Goal: Information Seeking & Learning: Understand process/instructions

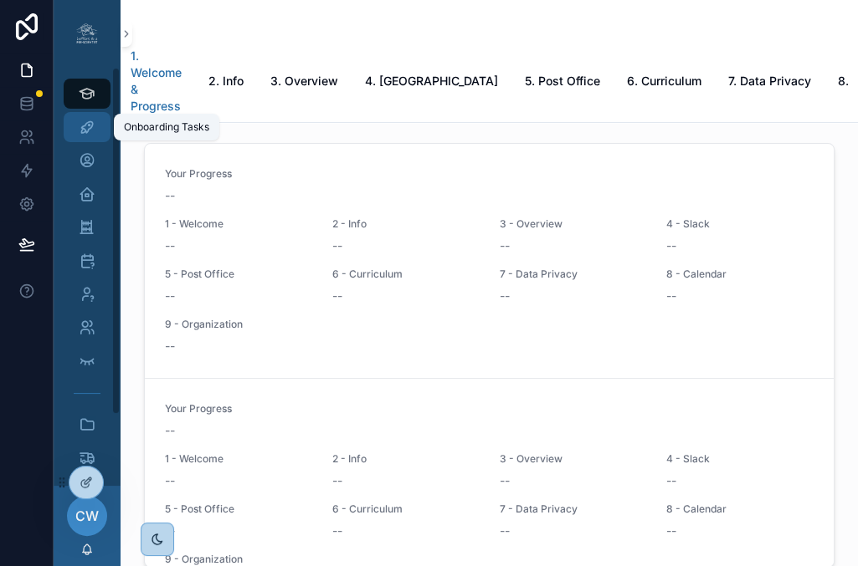
click at [99, 124] on div "Onboarding Tasks" at bounding box center [87, 127] width 27 height 27
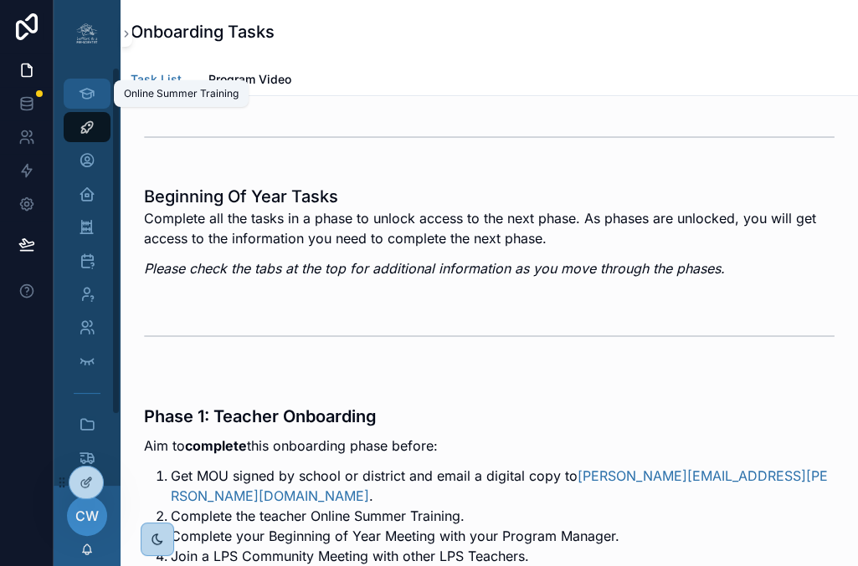
click at [97, 101] on div "Online Summer Training" at bounding box center [87, 93] width 27 height 27
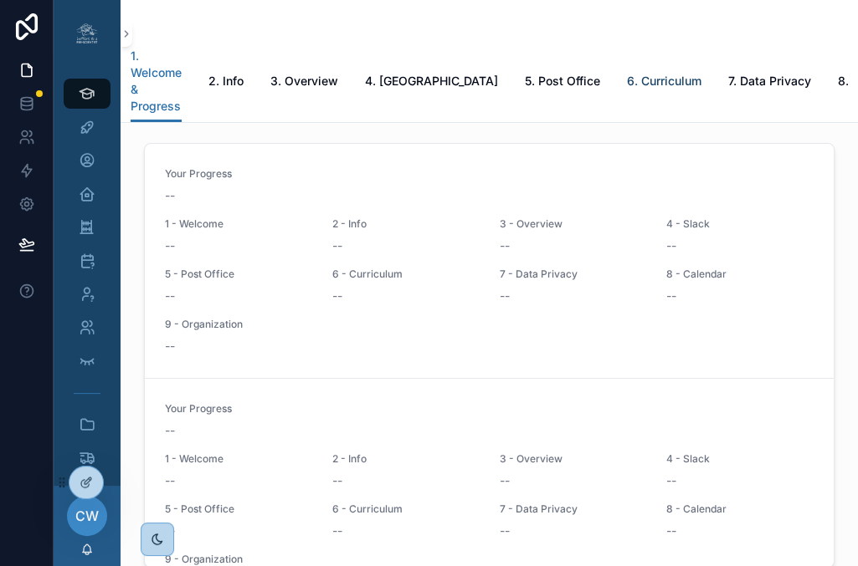
scroll to position [0, 78]
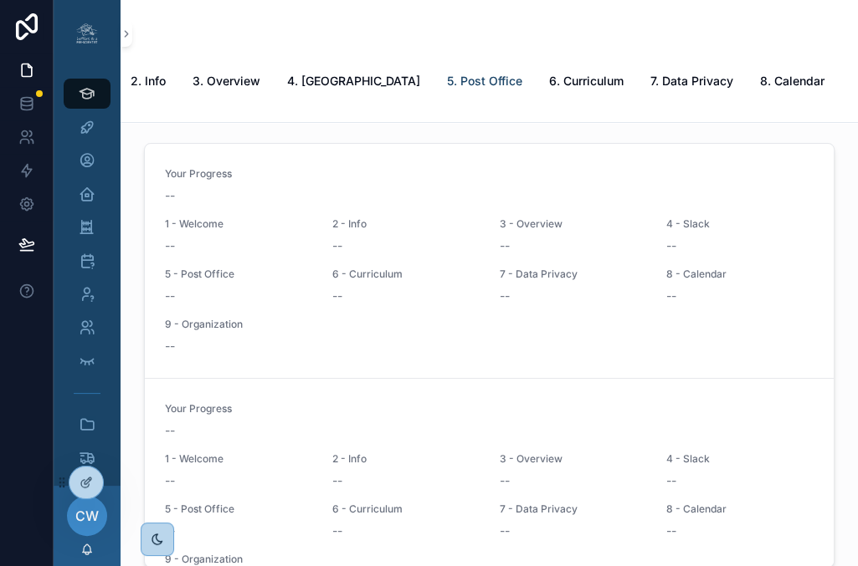
click at [447, 86] on span "5. Post Office" at bounding box center [484, 81] width 75 height 17
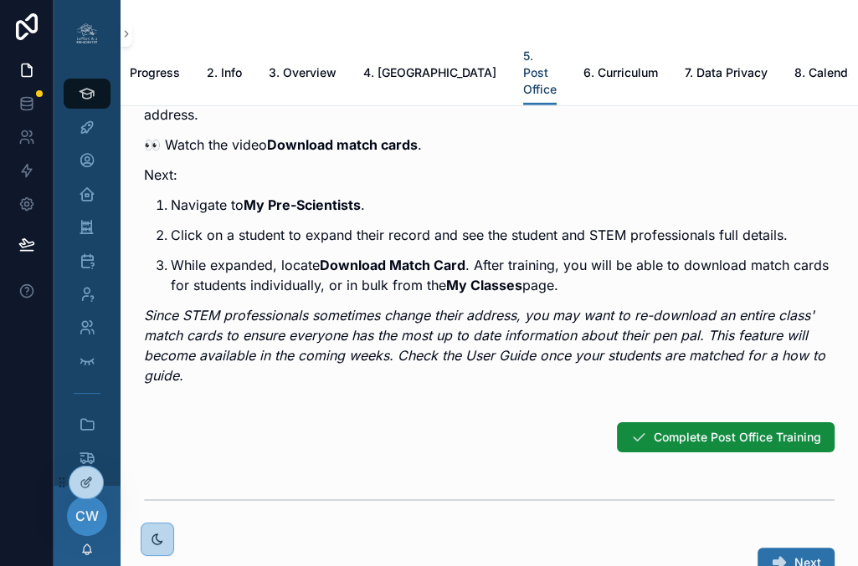
scroll to position [3528, 0]
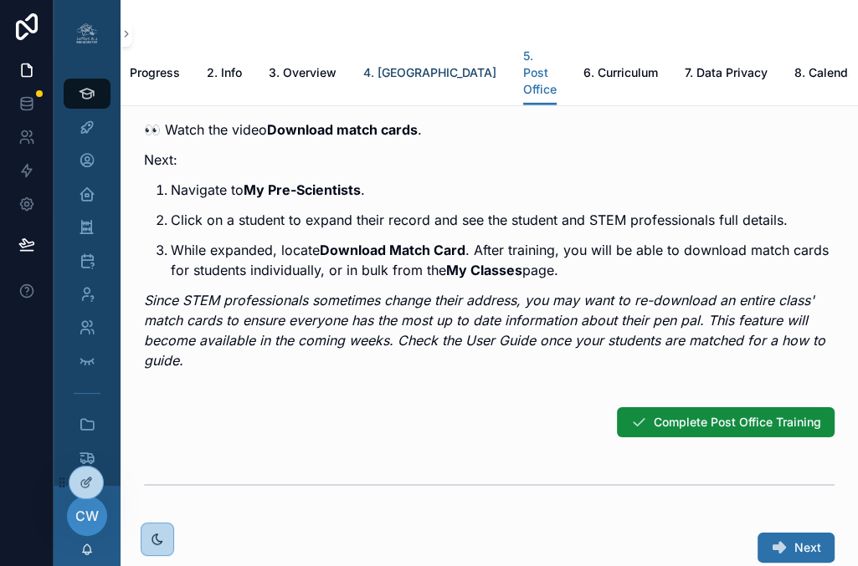
click at [377, 70] on span "4. Slack" at bounding box center [429, 72] width 133 height 17
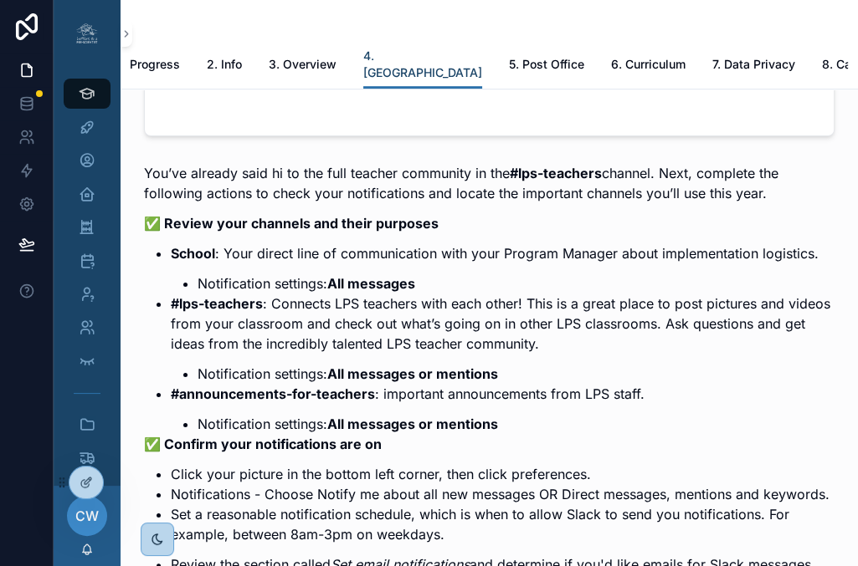
scroll to position [1029, 0]
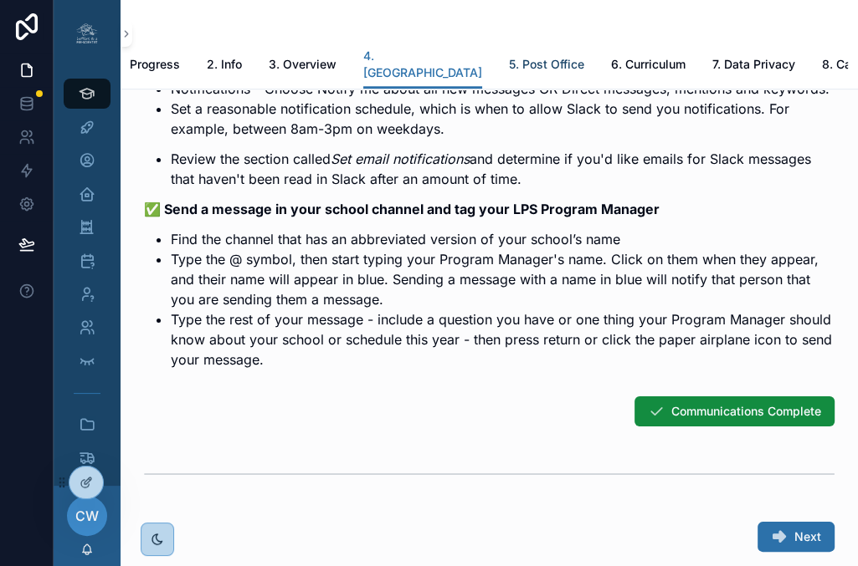
click at [509, 64] on span "5. Post Office" at bounding box center [546, 64] width 75 height 17
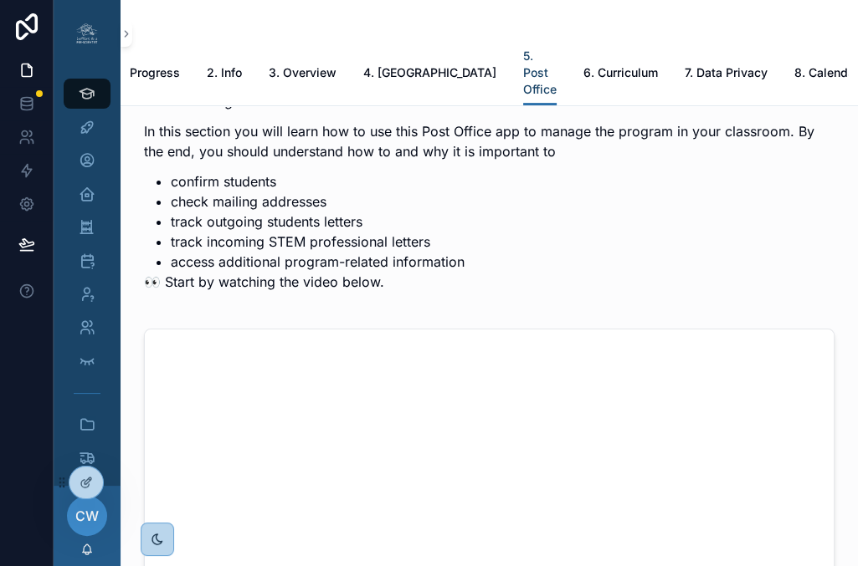
scroll to position [404, 0]
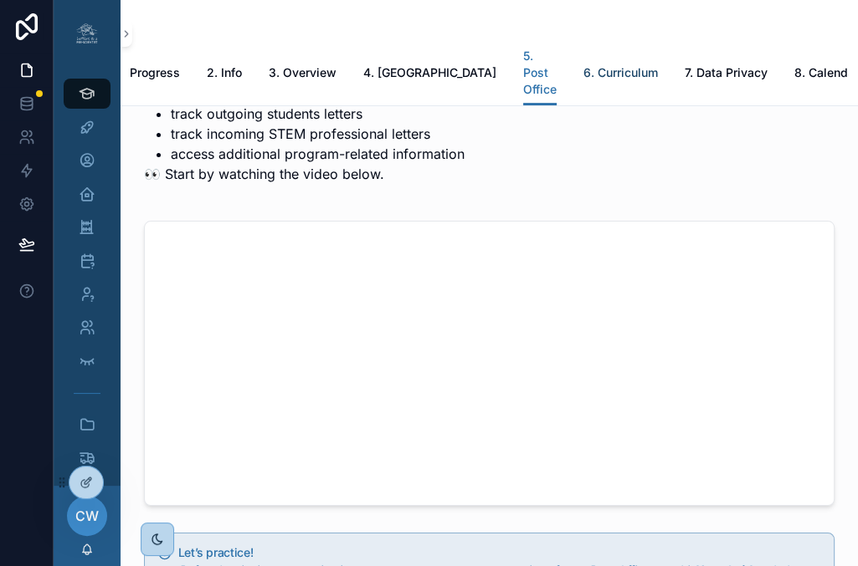
click at [583, 72] on span "6. Curriculum" at bounding box center [620, 72] width 74 height 17
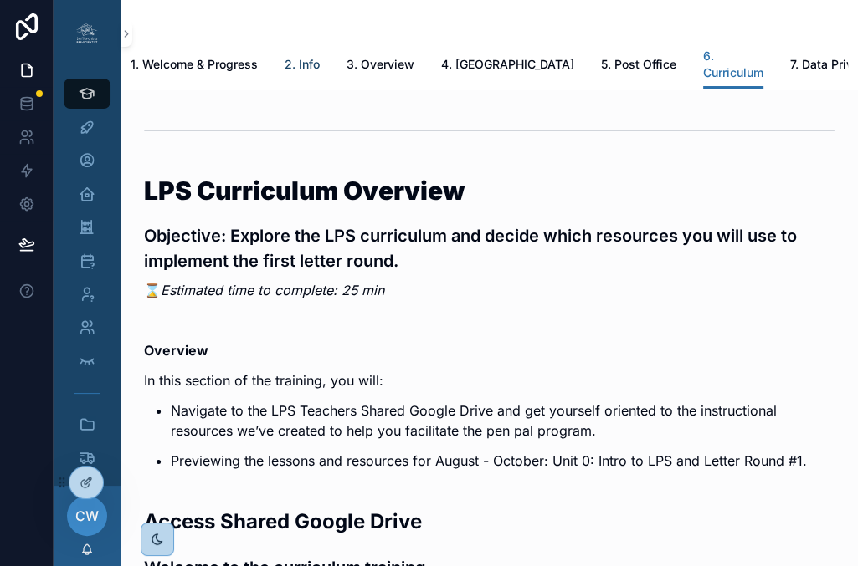
click at [311, 67] on span "2. Info" at bounding box center [301, 64] width 35 height 17
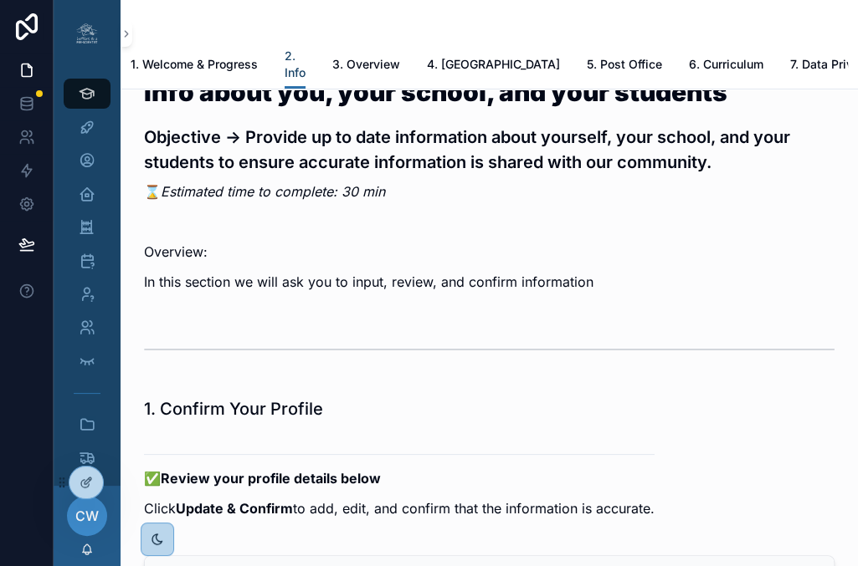
scroll to position [102, 0]
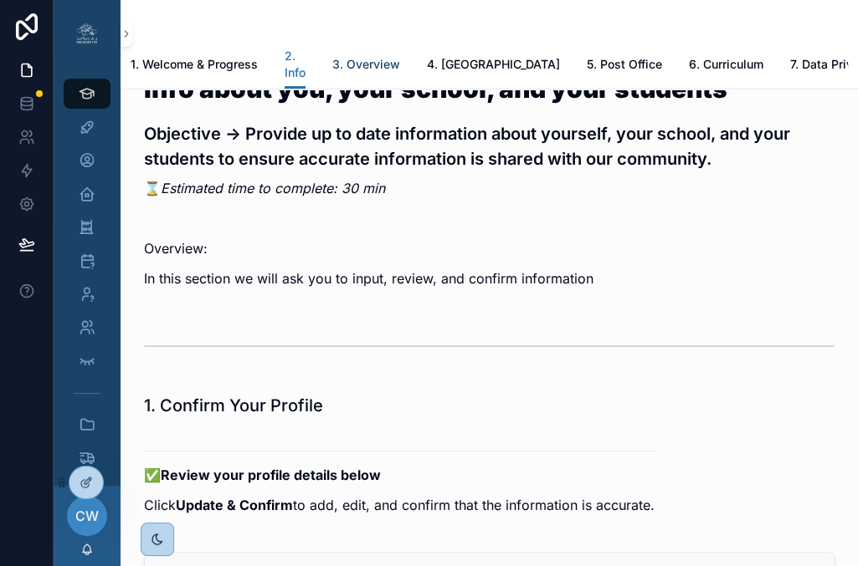
click at [375, 74] on link "3. Overview" at bounding box center [366, 65] width 68 height 33
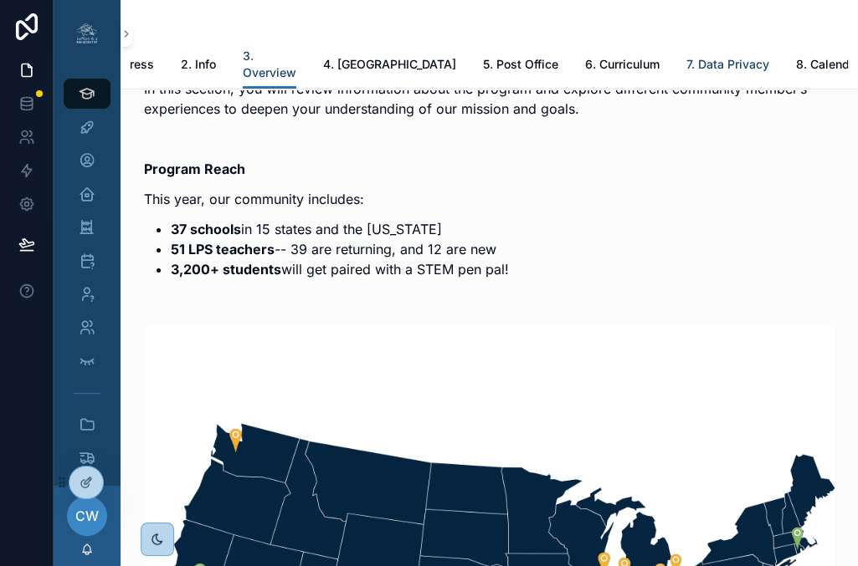
scroll to position [0, 140]
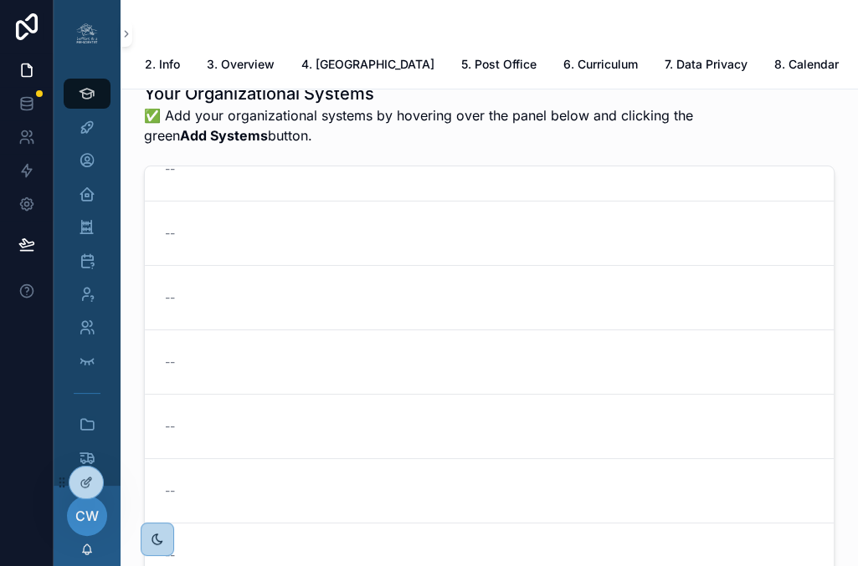
scroll to position [211, 0]
click at [167, 58] on span "2. Info" at bounding box center [162, 64] width 35 height 17
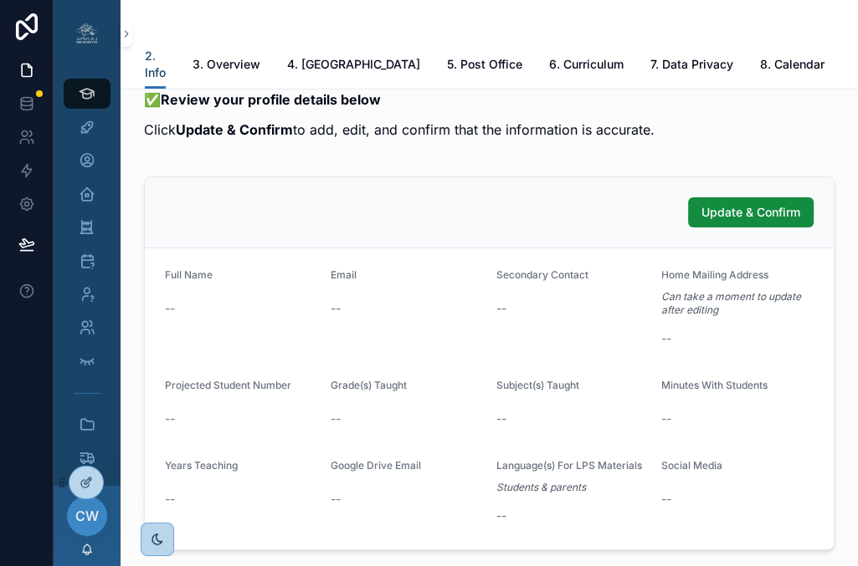
scroll to position [522, 0]
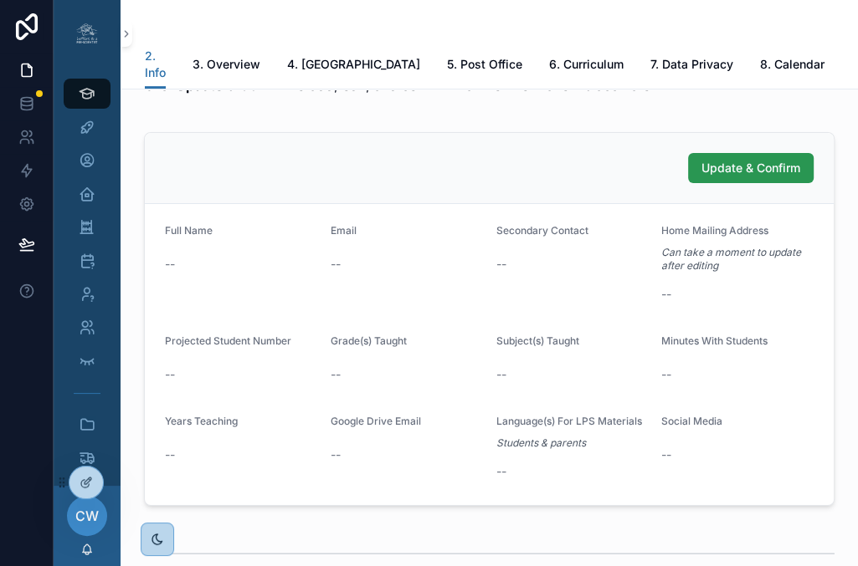
click at [707, 183] on button "Update & Confirm" at bounding box center [751, 168] width 126 height 30
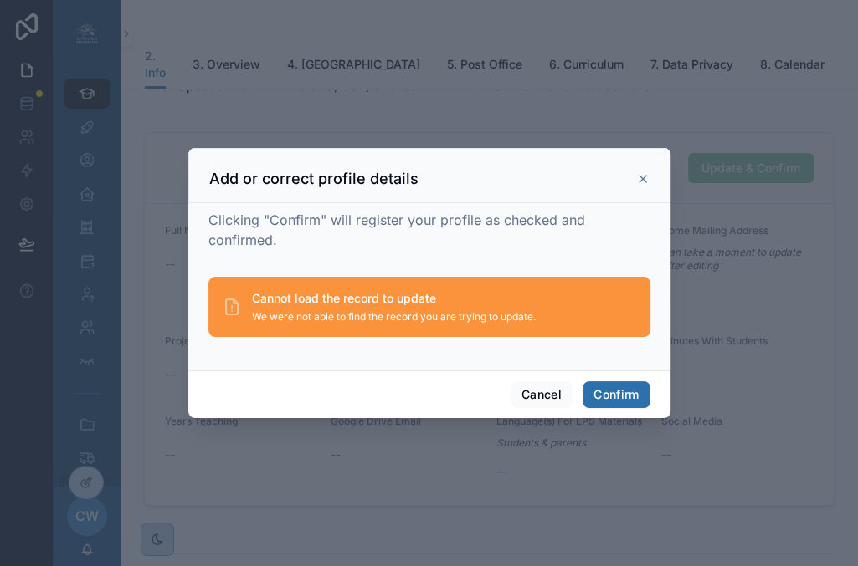
click at [640, 179] on icon at bounding box center [642, 178] width 13 height 13
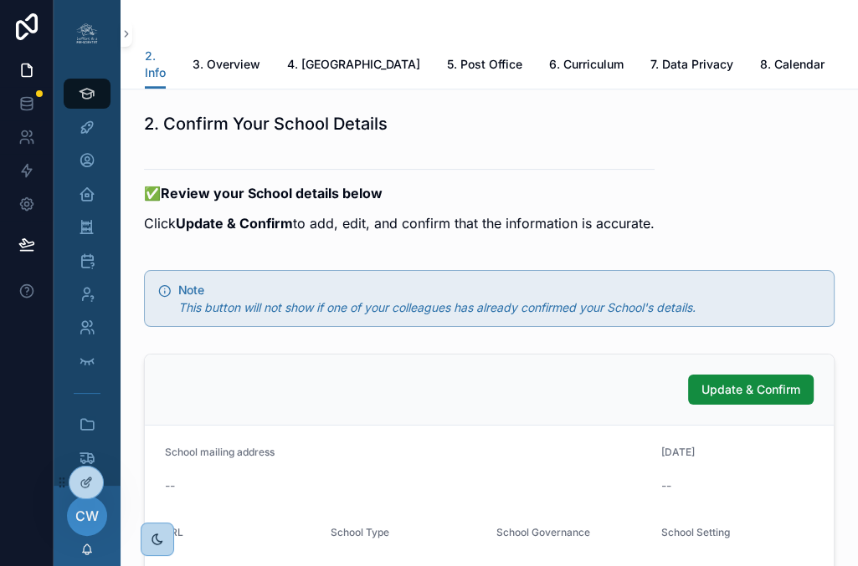
scroll to position [1079, 0]
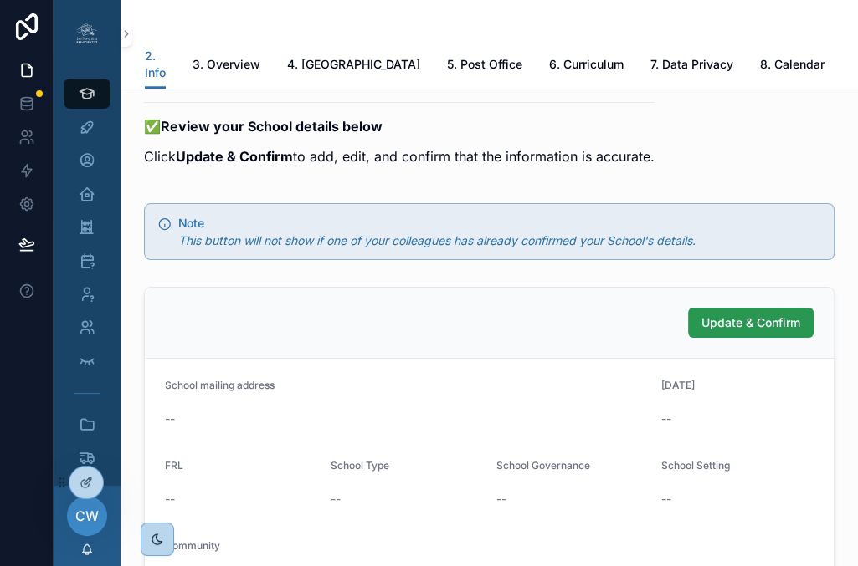
click at [725, 331] on span "Update & Confirm" at bounding box center [750, 323] width 99 height 17
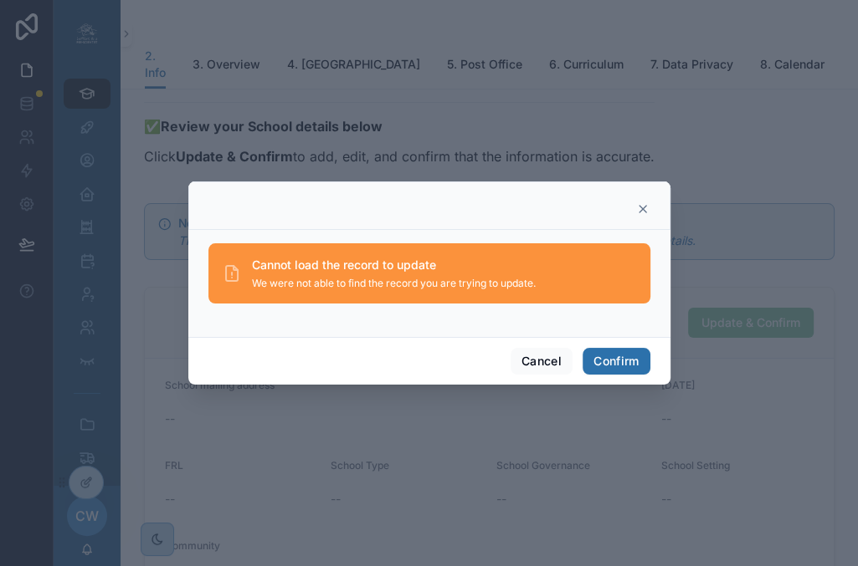
click at [636, 212] on icon at bounding box center [642, 208] width 13 height 13
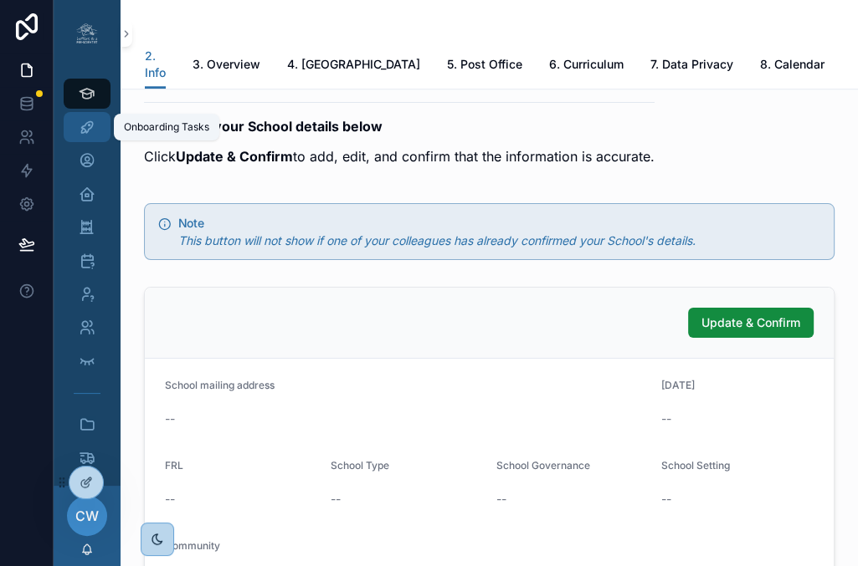
click at [91, 123] on icon "scrollable content" at bounding box center [87, 127] width 17 height 17
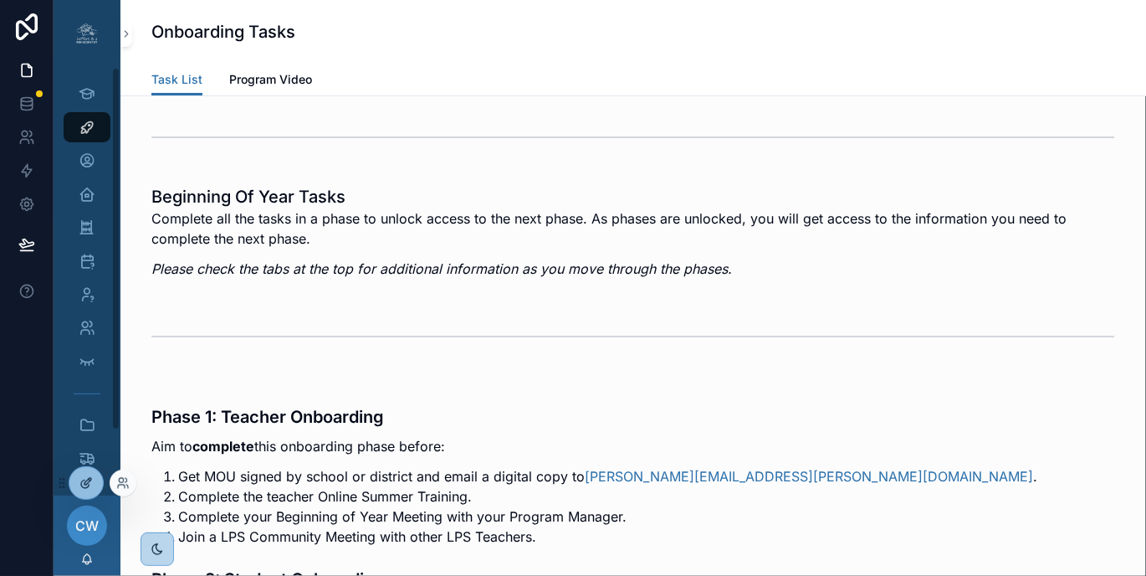
click at [94, 472] on div at bounding box center [85, 483] width 33 height 32
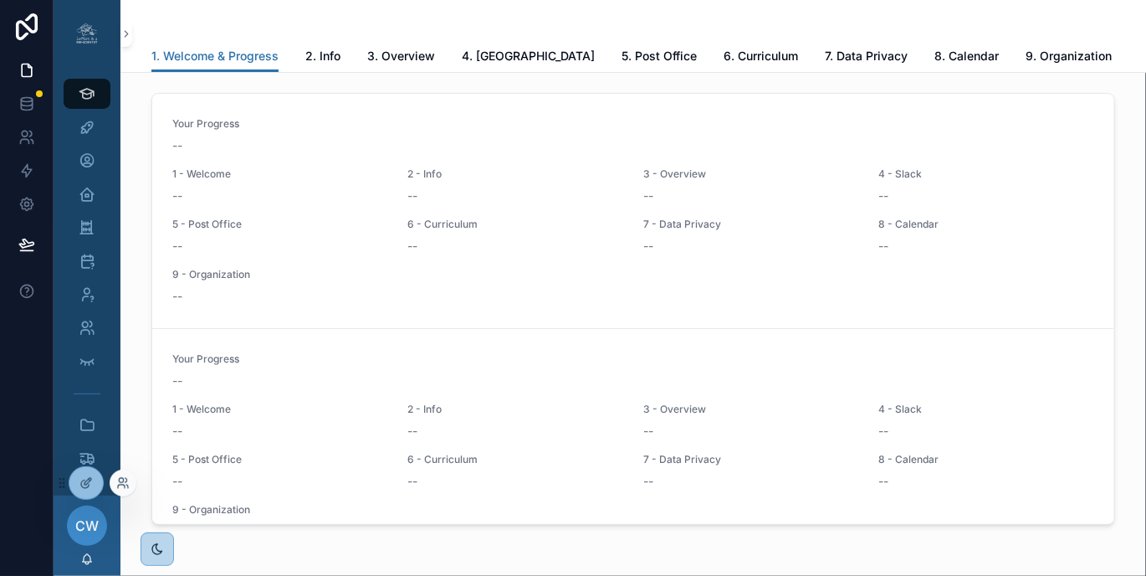
click at [130, 485] on div at bounding box center [123, 482] width 27 height 27
click at [120, 484] on icon at bounding box center [121, 485] width 7 height 3
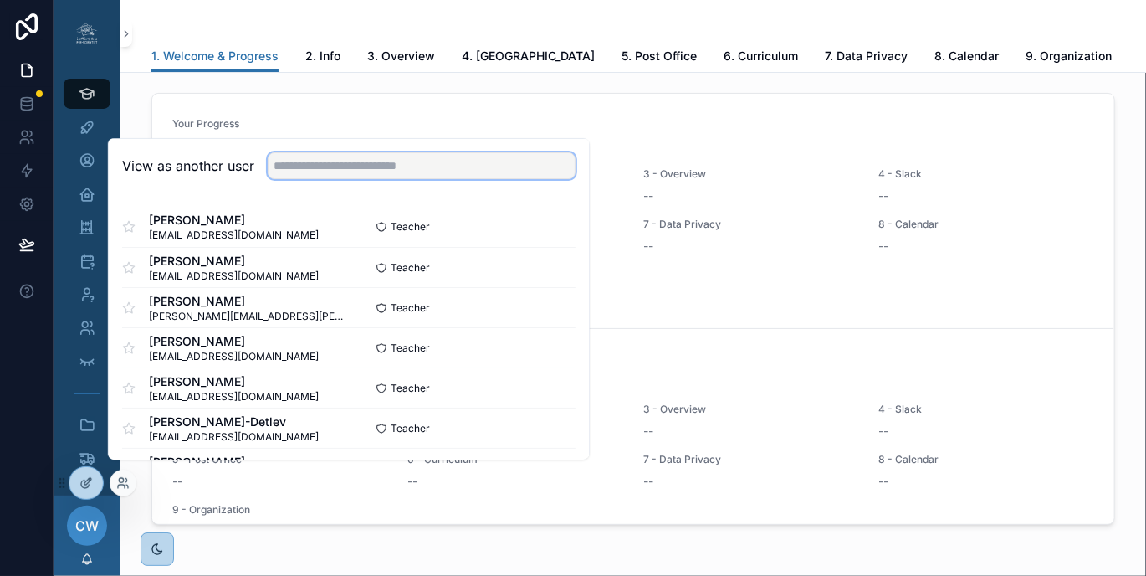
click at [296, 177] on input "text" at bounding box center [422, 165] width 308 height 27
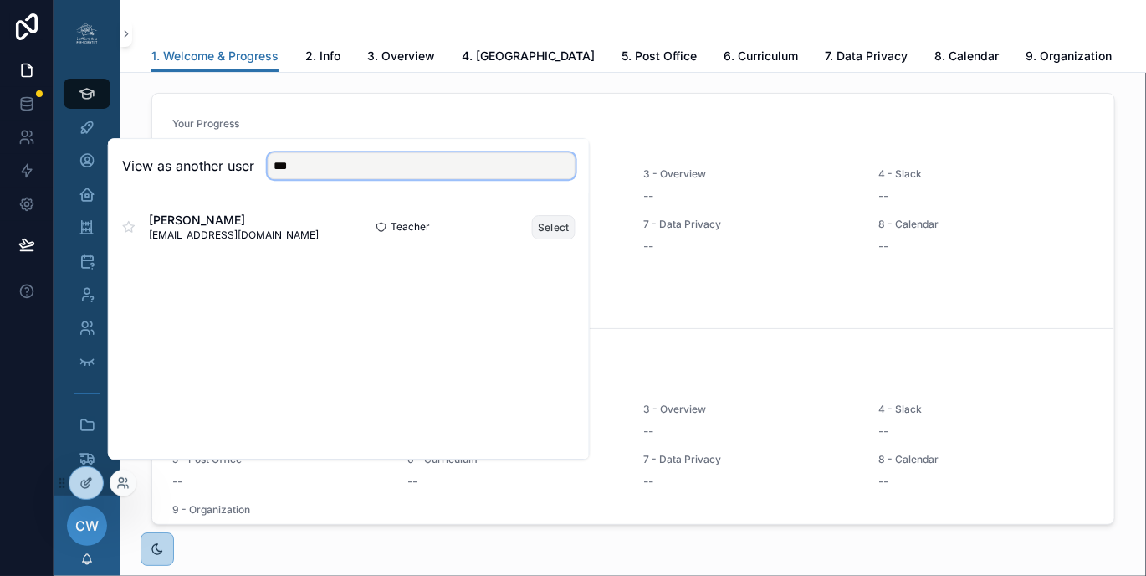
type input "***"
click at [556, 233] on button "Select" at bounding box center [554, 227] width 44 height 24
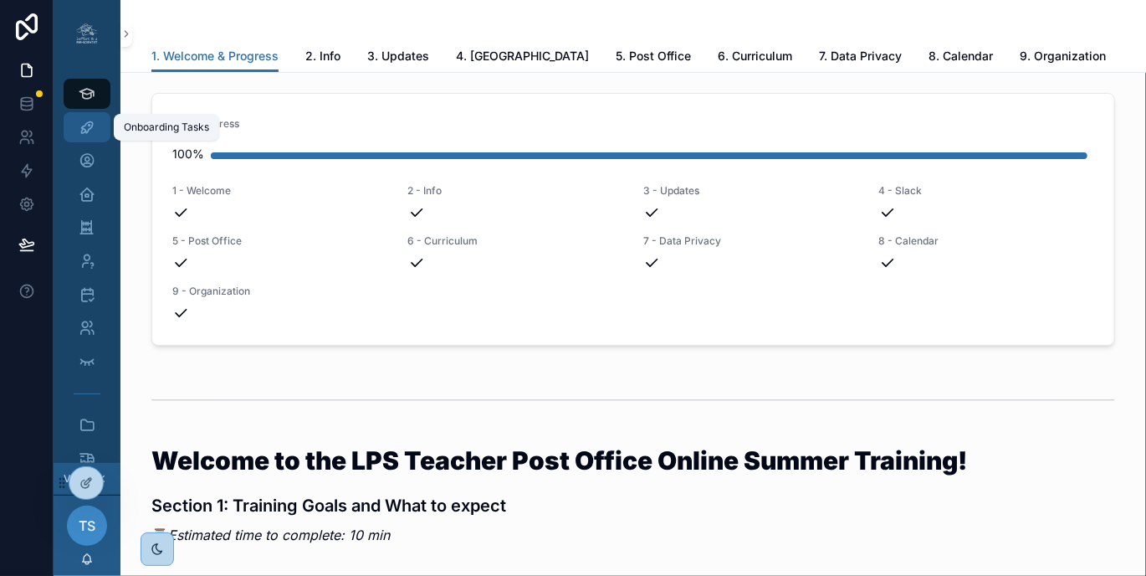
click at [81, 121] on icon "scrollable content" at bounding box center [87, 127] width 17 height 17
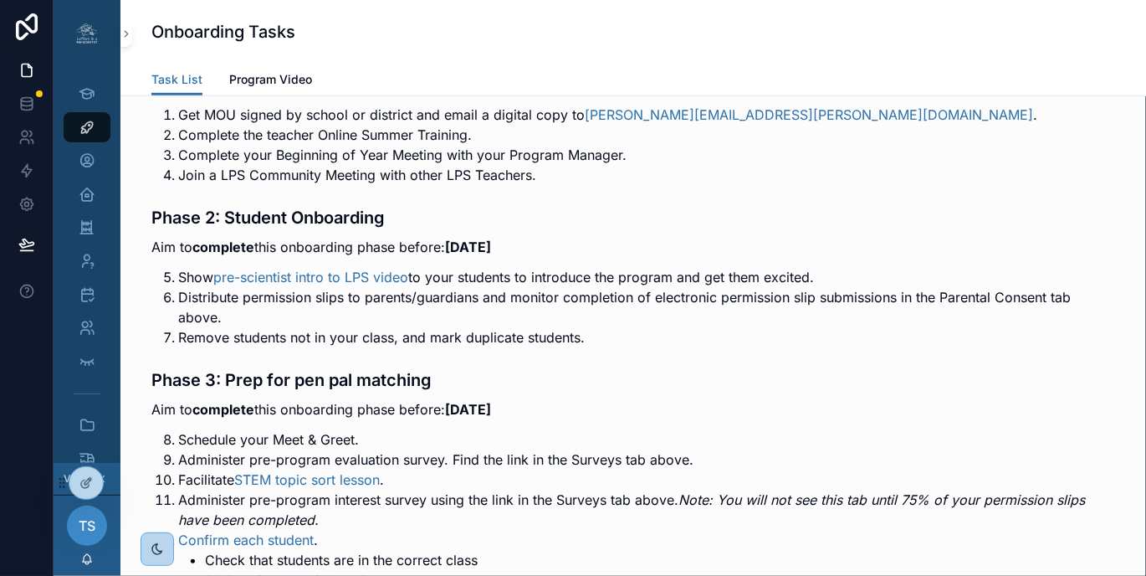
scroll to position [326, 0]
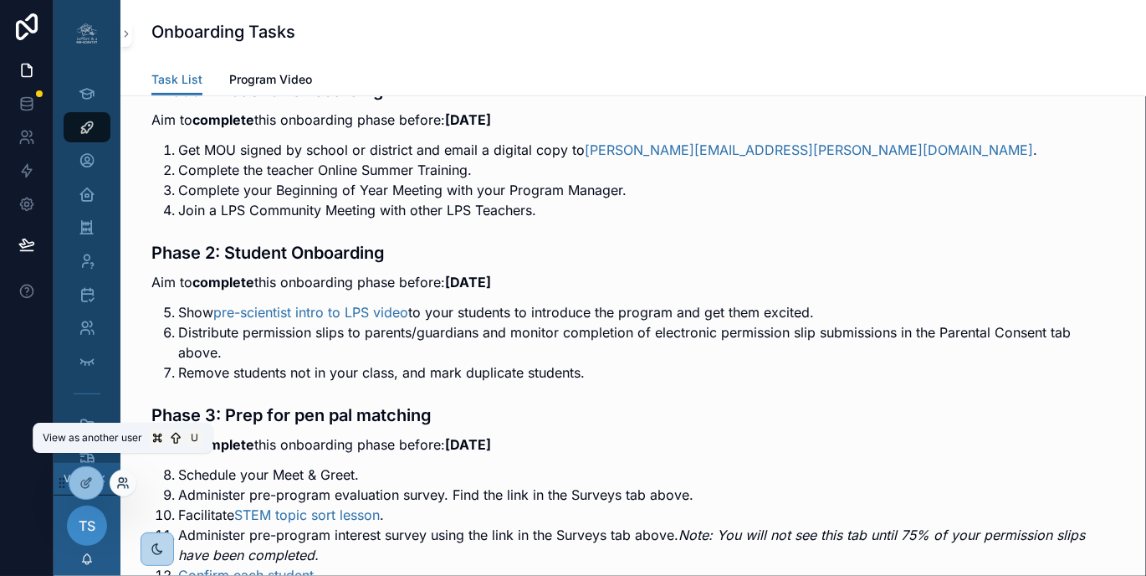
click at [120, 484] on icon at bounding box center [122, 482] width 13 height 13
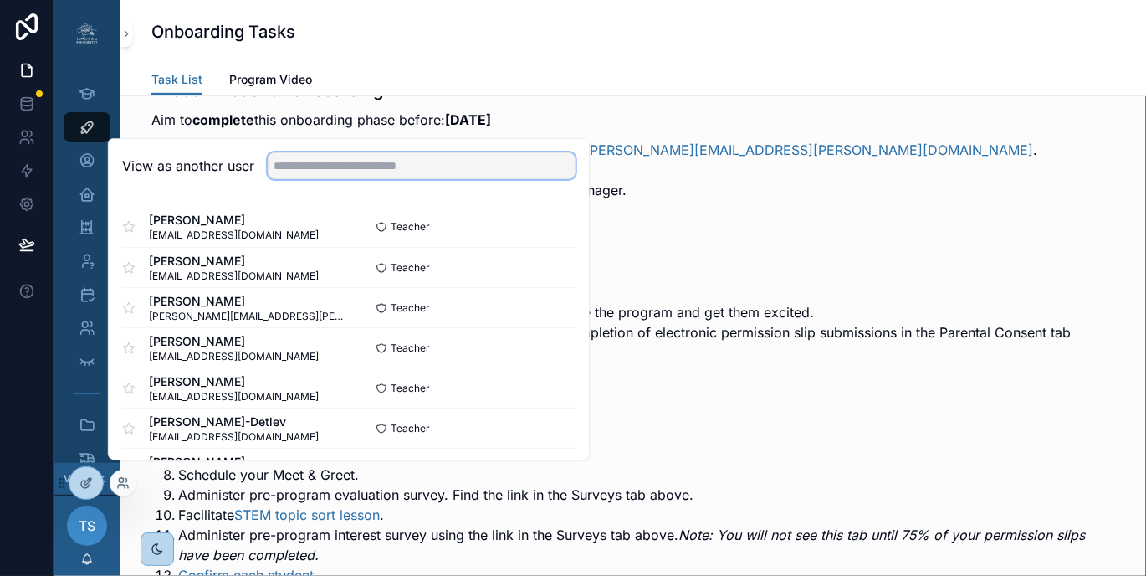
click at [317, 170] on input "text" at bounding box center [422, 165] width 308 height 27
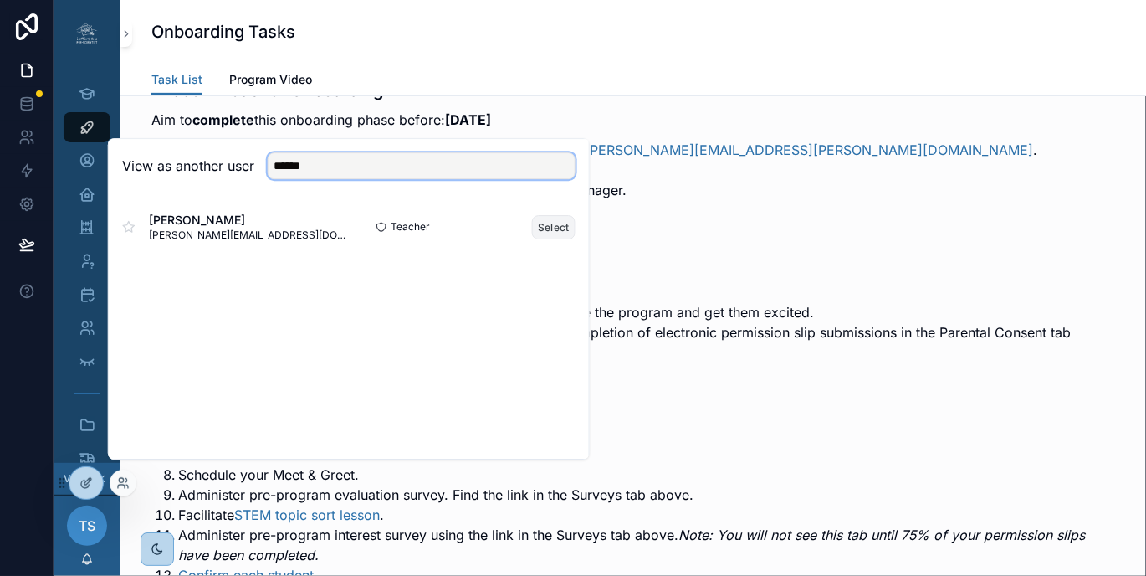
type input "*****"
click at [556, 238] on button "Select" at bounding box center [554, 227] width 44 height 24
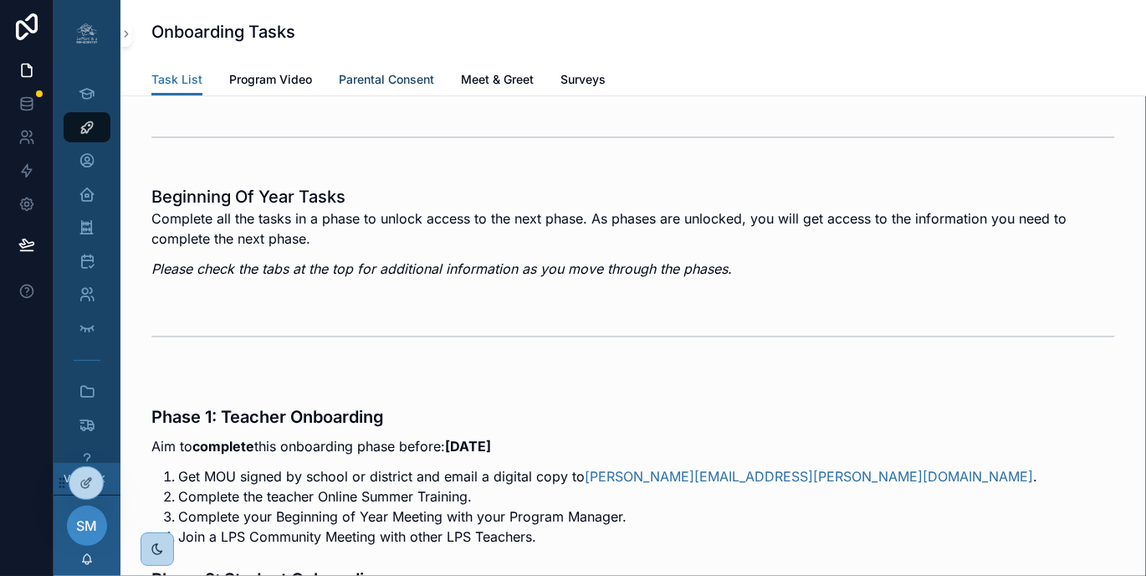
click at [385, 83] on span "Parental Consent" at bounding box center [386, 79] width 95 height 17
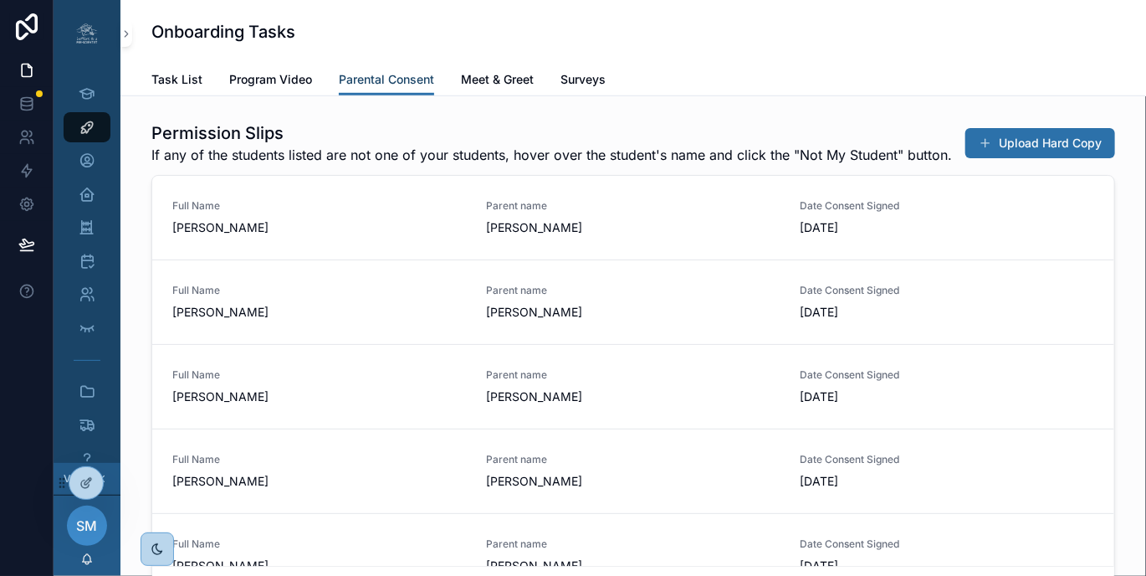
scroll to position [341, 0]
